Goal: Task Accomplishment & Management: Use online tool/utility

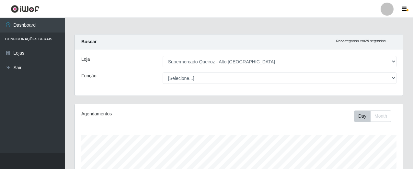
select select "496"
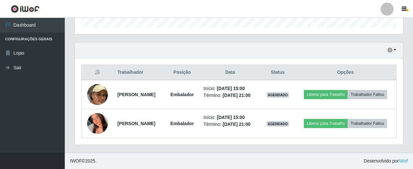
scroll to position [135, 328]
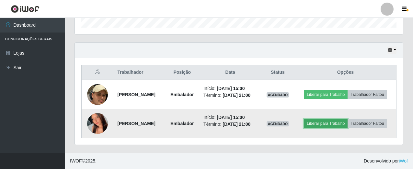
click at [348, 119] on button "Liberar para Trabalho" at bounding box center [326, 123] width 44 height 9
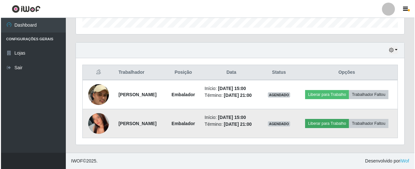
scroll to position [135, 325]
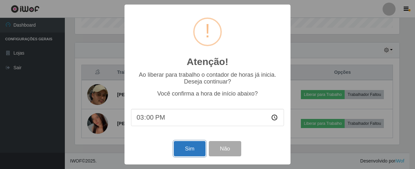
click at [194, 150] on button "Sim" at bounding box center [189, 148] width 31 height 15
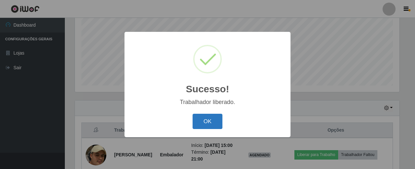
click at [220, 125] on button "OK" at bounding box center [208, 120] width 30 height 15
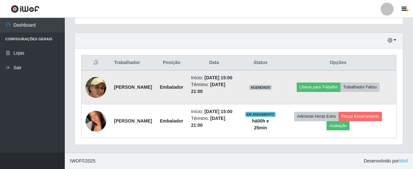
scroll to position [228, 0]
click at [332, 82] on button "Liberar para Trabalho" at bounding box center [319, 86] width 44 height 9
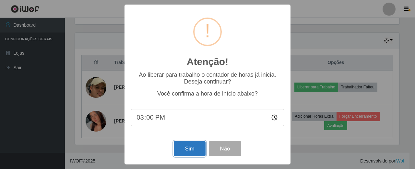
click at [190, 149] on button "Sim" at bounding box center [189, 148] width 31 height 15
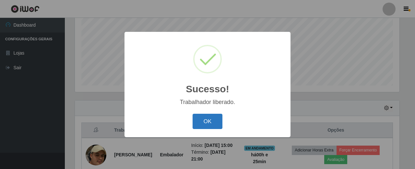
click at [214, 117] on button "OK" at bounding box center [208, 120] width 30 height 15
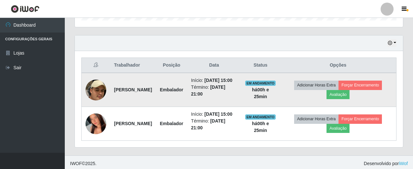
scroll to position [228, 0]
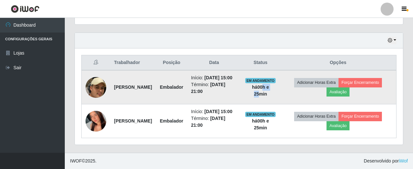
drag, startPoint x: 277, startPoint y: 78, endPoint x: 293, endPoint y: 78, distance: 16.2
click at [280, 78] on td "EM ANDAMENTO há 00 h e 25 min" at bounding box center [260, 87] width 39 height 34
click at [280, 88] on td "EM ANDAMENTO há 00 h e 25 min" at bounding box center [260, 87] width 39 height 34
drag, startPoint x: 269, startPoint y: 78, endPoint x: 293, endPoint y: 80, distance: 24.4
click at [280, 79] on td "EM ANDAMENTO há 00 h e 25 min" at bounding box center [260, 87] width 39 height 34
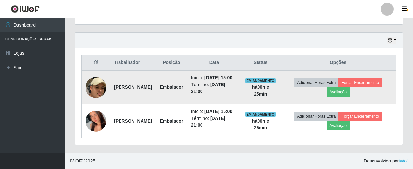
click at [303, 96] on td "Adicionar Horas Extra Forçar Encerramento Avaliação" at bounding box center [338, 87] width 116 height 34
drag, startPoint x: 266, startPoint y: 75, endPoint x: 293, endPoint y: 84, distance: 27.9
click at [280, 84] on td "EM ANDAMENTO há 00 h e 25 min" at bounding box center [260, 87] width 39 height 34
click at [280, 91] on td "EM ANDAMENTO há 00 h e 25 min" at bounding box center [260, 87] width 39 height 34
